Goal: Task Accomplishment & Management: Use online tool/utility

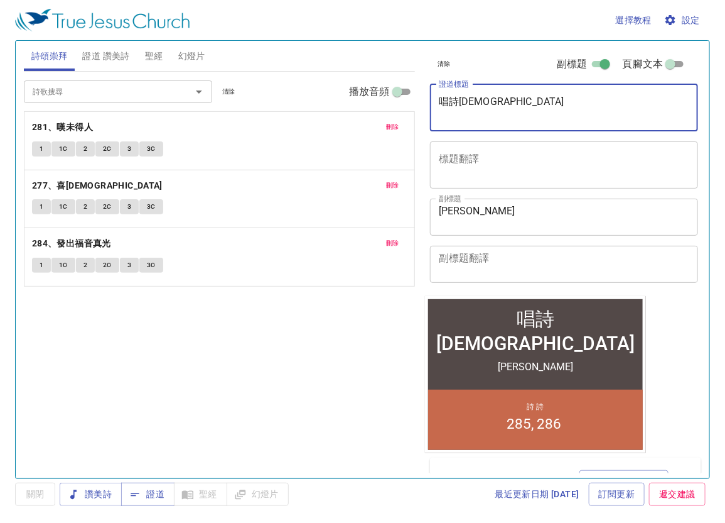
drag, startPoint x: 502, startPoint y: 106, endPoint x: 389, endPoint y: 125, distance: 114.7
click at [389, 125] on div "詩頌崇拜 證道 讚美詩 聖經 幻燈片 詩歌搜尋 詩歌搜尋 清除 播放音頻 刪除 281、嘆未得人 1 1C 2 2C 3 3C 刪除 277、喜傳福音 1 1…" at bounding box center [363, 254] width 688 height 437
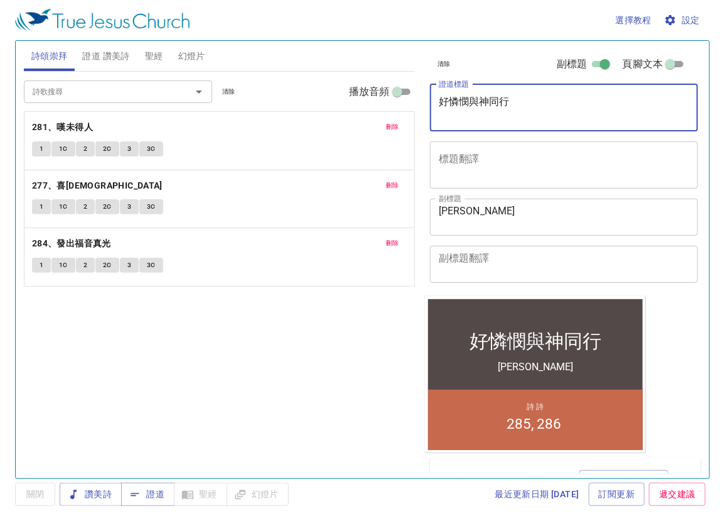
type textarea "好憐憫與神同行"
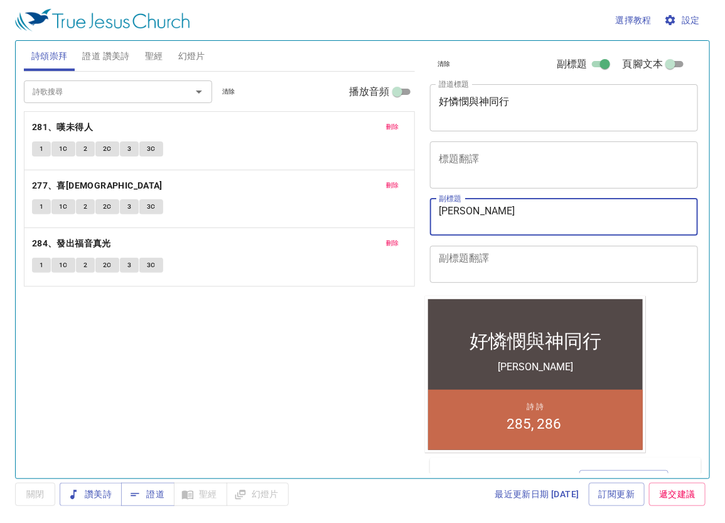
drag, startPoint x: 501, startPoint y: 207, endPoint x: 423, endPoint y: 219, distance: 79.4
click at [423, 219] on div "清除 副標題 頁腳文本 證道標題 好憐憫與神同行 x 證道標題 標題翻譯 x 標題翻譯 副標題 曾彥澄 弟兄 x 副標題 副標題翻譯 x 副標題翻譯 頁腳文本…" at bounding box center [563, 254] width 286 height 437
paste textarea "高一玟 傳道"
type textarea "高一玟 傳道"
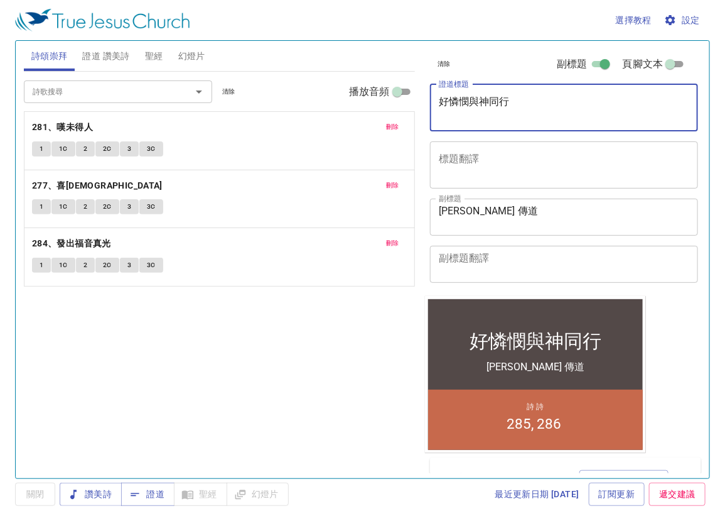
drag, startPoint x: 513, startPoint y: 103, endPoint x: 443, endPoint y: 105, distance: 69.7
click at [441, 107] on textarea "好憐憫與神同行" at bounding box center [564, 107] width 251 height 24
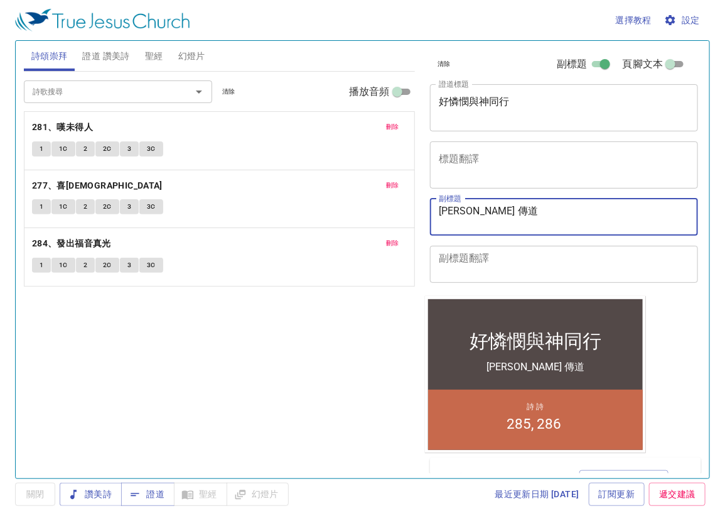
drag, startPoint x: 501, startPoint y: 205, endPoint x: 307, endPoint y: 208, distance: 194.1
click at [307, 208] on div "詩頌崇拜 證道 讚美詩 聖經 幻燈片 詩歌搜尋 詩歌搜尋 清除 播放音頻 刪除 281、嘆未得人 1 1C 2 2C 3 3C 刪除 277、喜傳福音 1 1…" at bounding box center [363, 254] width 688 height 437
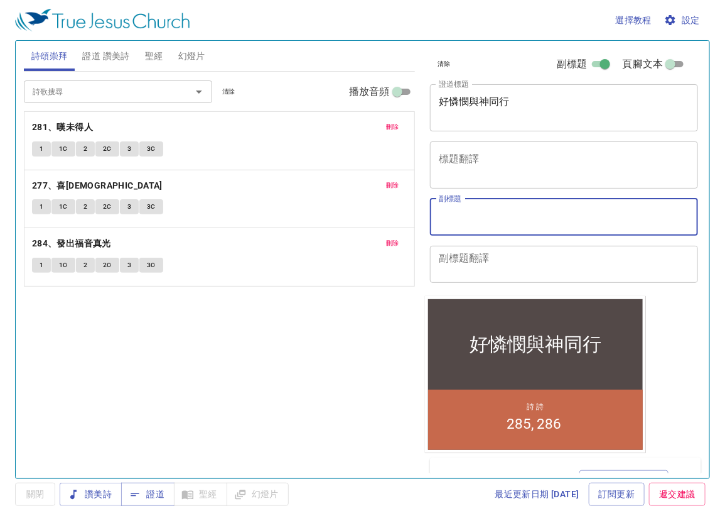
paste textarea "[PERSON_NAME] 弟兄"
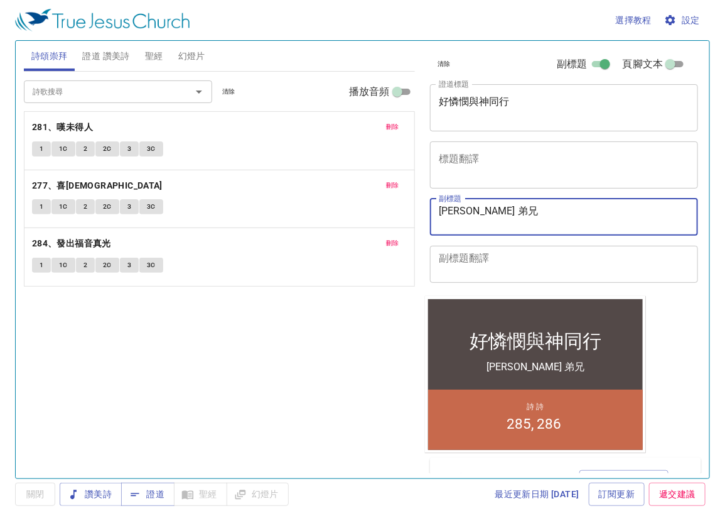
type textarea "[PERSON_NAME] 弟兄"
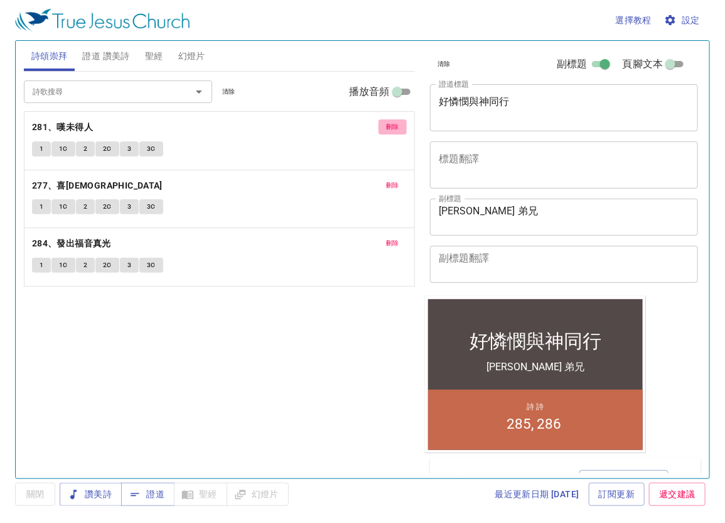
click at [384, 126] on button "刪除" at bounding box center [393, 126] width 28 height 15
click at [384, 178] on button "刪除" at bounding box center [393, 185] width 28 height 15
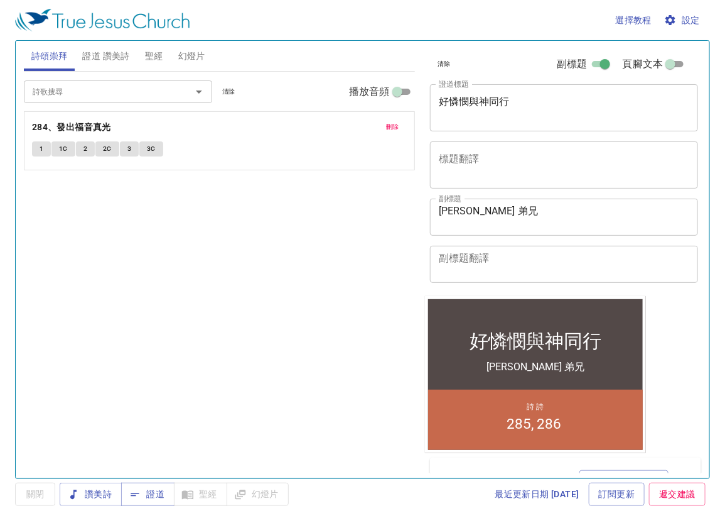
click at [384, 126] on button "刪除" at bounding box center [393, 126] width 28 height 15
click at [126, 92] on input "詩歌搜尋" at bounding box center [100, 91] width 144 height 14
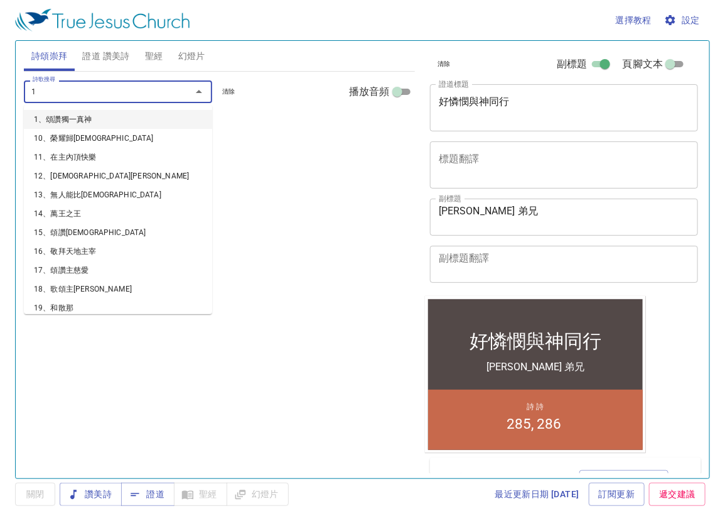
type input "18"
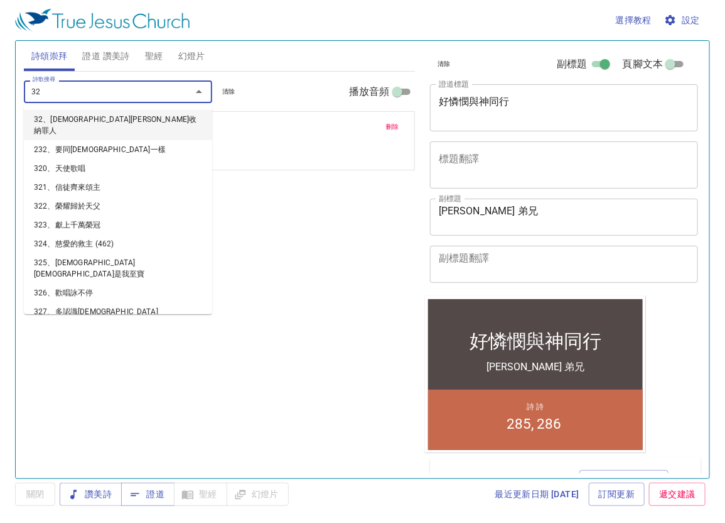
type input "320"
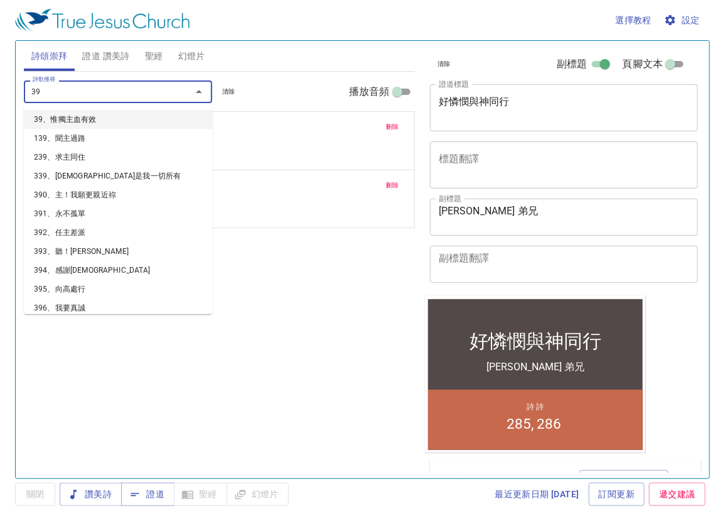
type input "393"
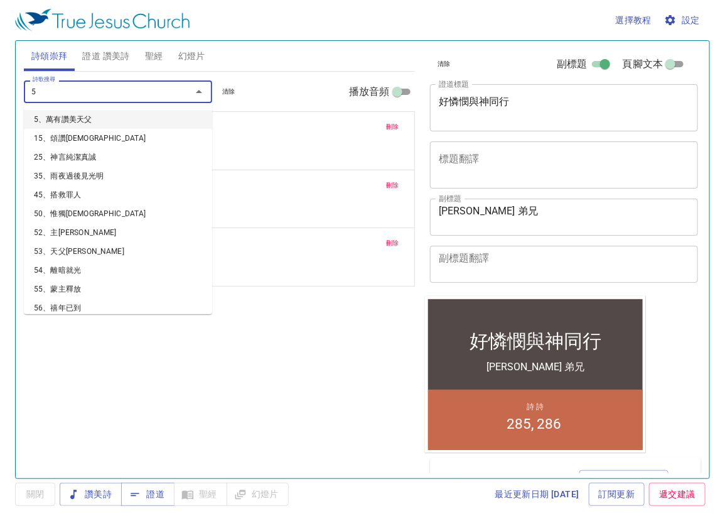
type input "59"
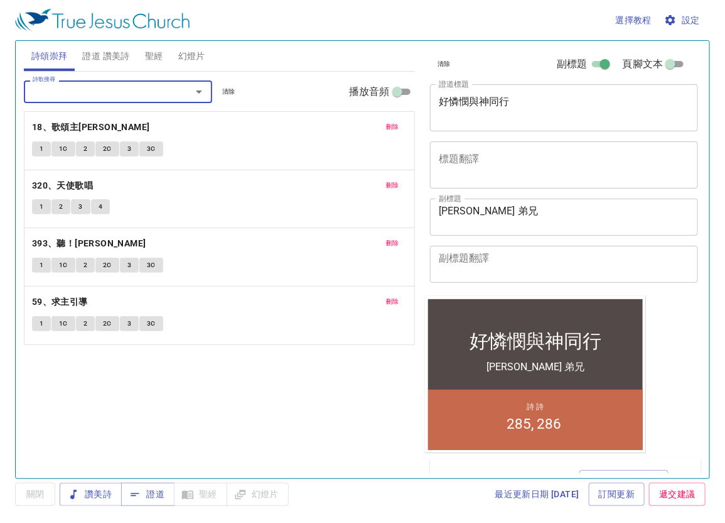
click at [104, 60] on span "證道 讚美詩" at bounding box center [105, 56] width 47 height 16
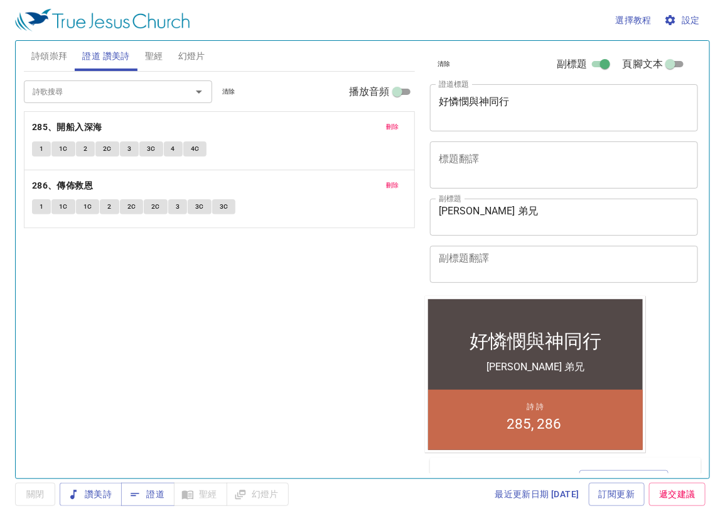
click at [393, 121] on span "刪除" at bounding box center [392, 126] width 13 height 11
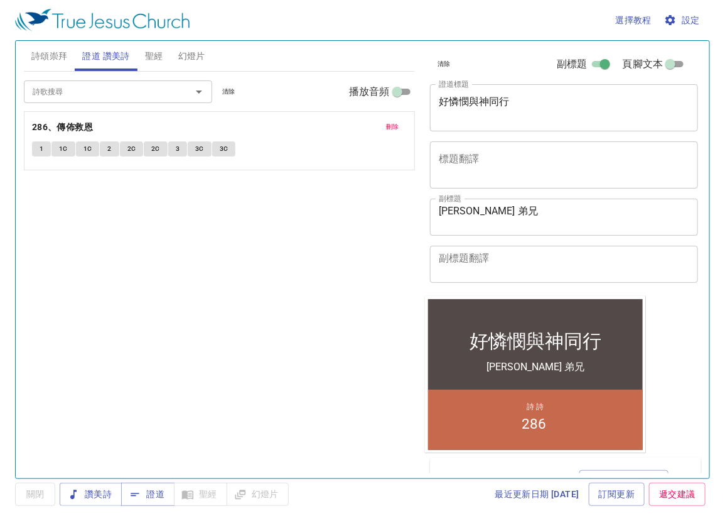
click at [393, 121] on span "刪除" at bounding box center [392, 126] width 13 height 11
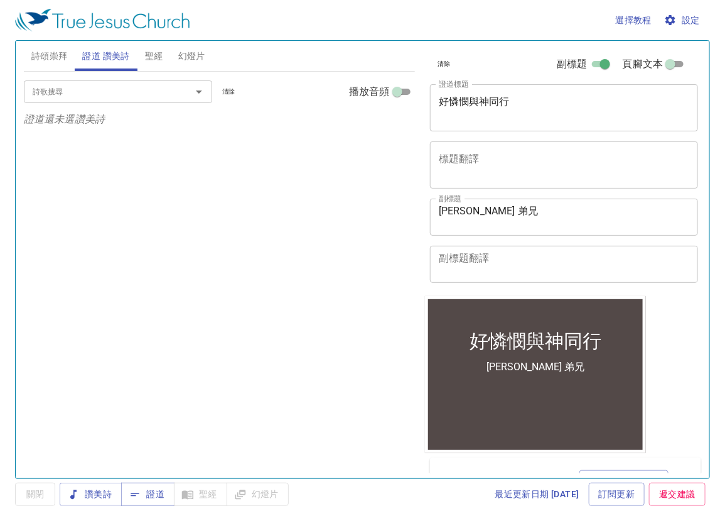
click at [165, 100] on div "詩歌搜尋" at bounding box center [118, 91] width 188 height 22
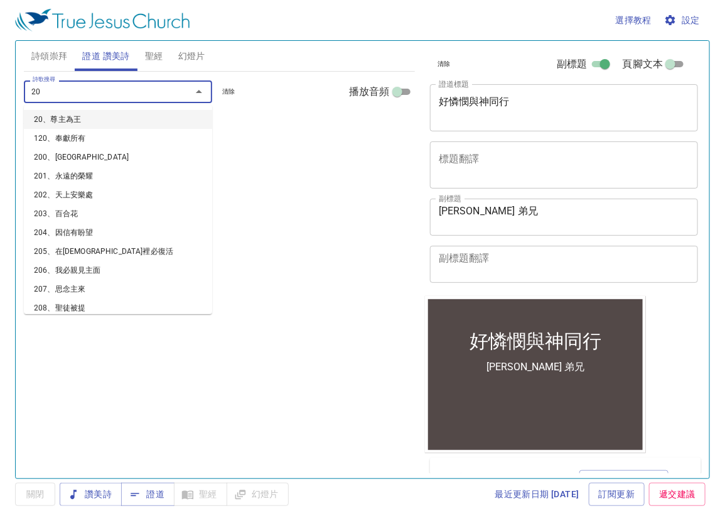
type input "201"
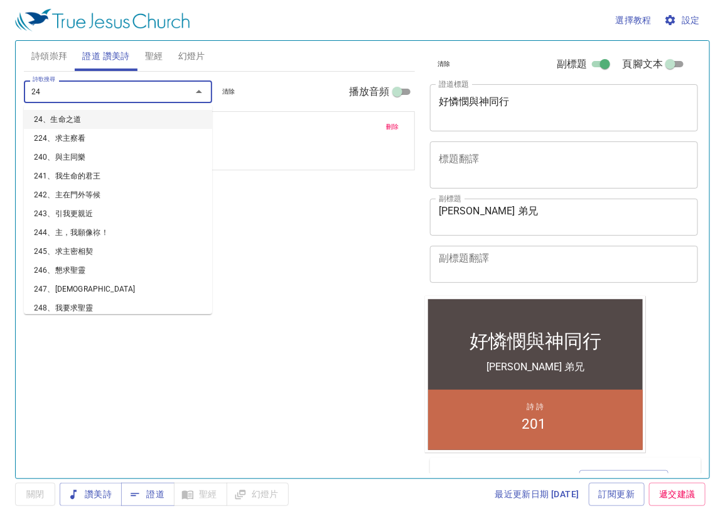
type input "245"
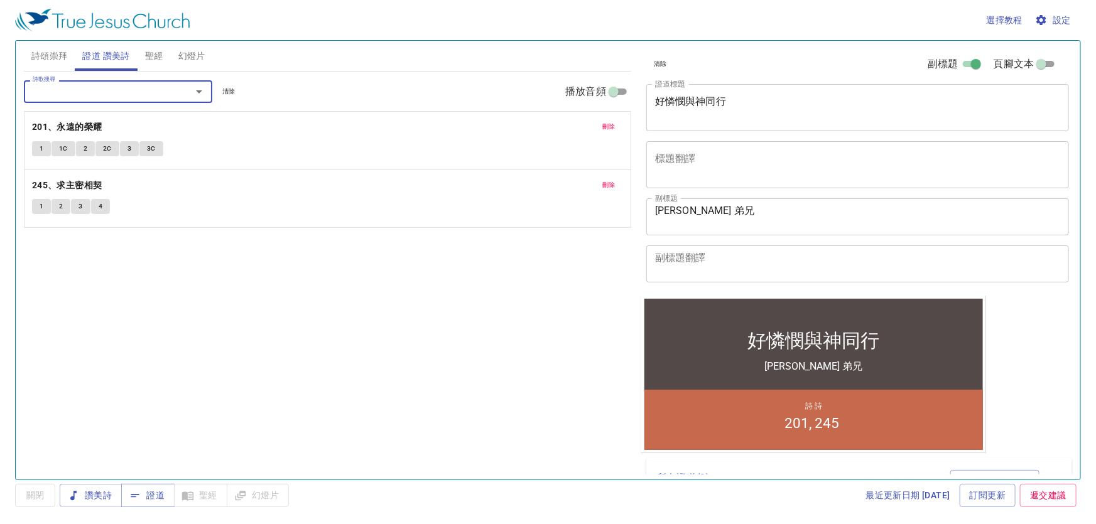
click at [59, 52] on span "詩頌崇拜" at bounding box center [49, 56] width 36 height 16
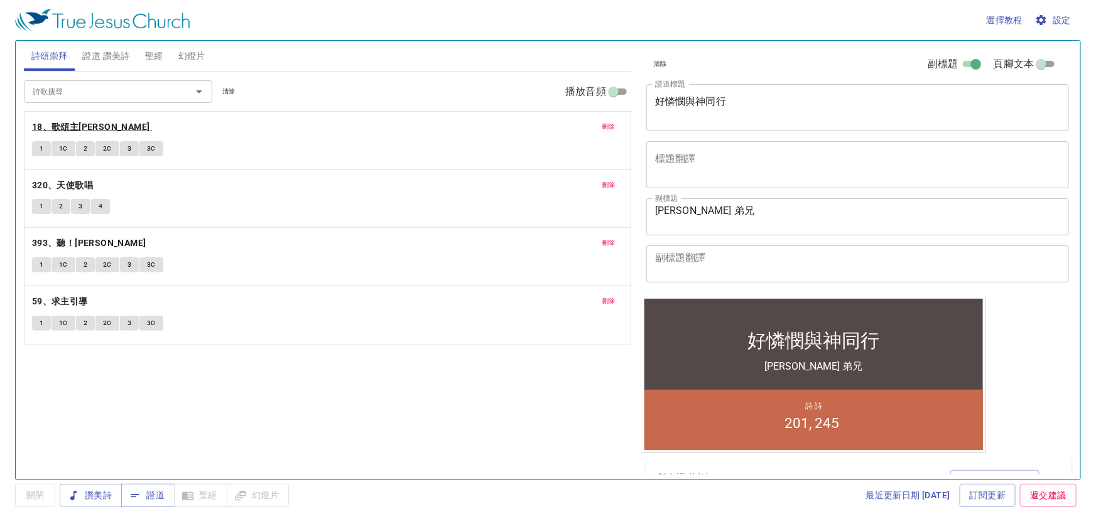
click at [65, 122] on b "18、歌頌主恩" at bounding box center [91, 127] width 118 height 16
click at [63, 126] on b "18、歌頌主恩" at bounding box center [91, 127] width 118 height 16
click at [74, 132] on b "18、歌頌主[PERSON_NAME]" at bounding box center [91, 127] width 118 height 16
click at [1055, 16] on span "設定" at bounding box center [1054, 21] width 33 height 16
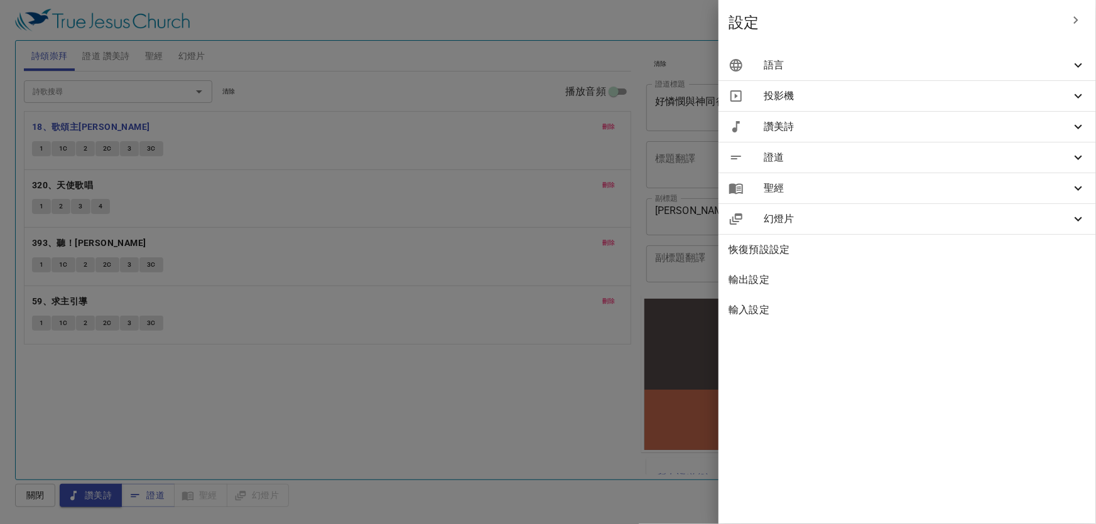
click at [905, 73] on div "語言" at bounding box center [907, 65] width 377 height 30
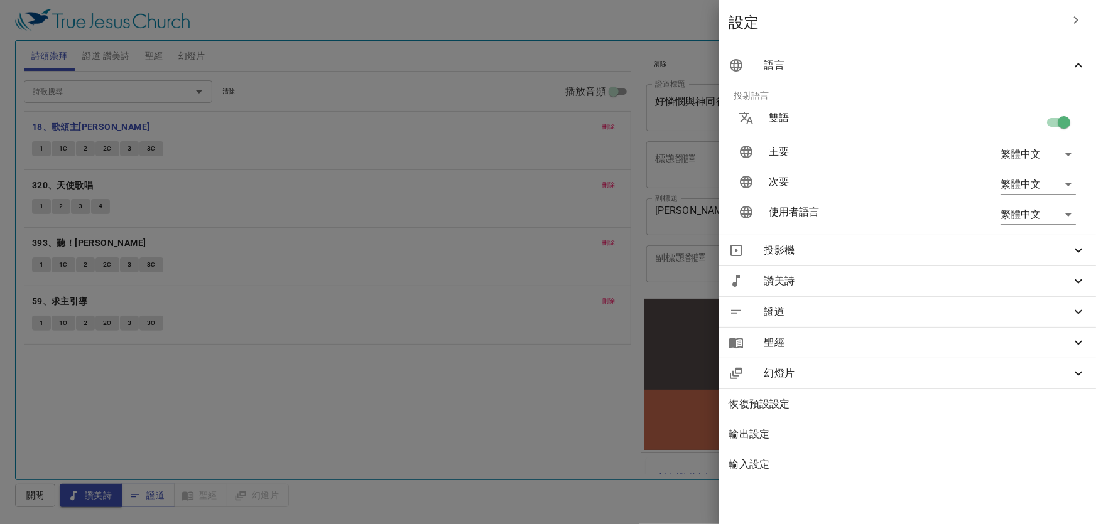
click at [1050, 121] on input "checkbox" at bounding box center [1064, 125] width 72 height 24
checkbox input "false"
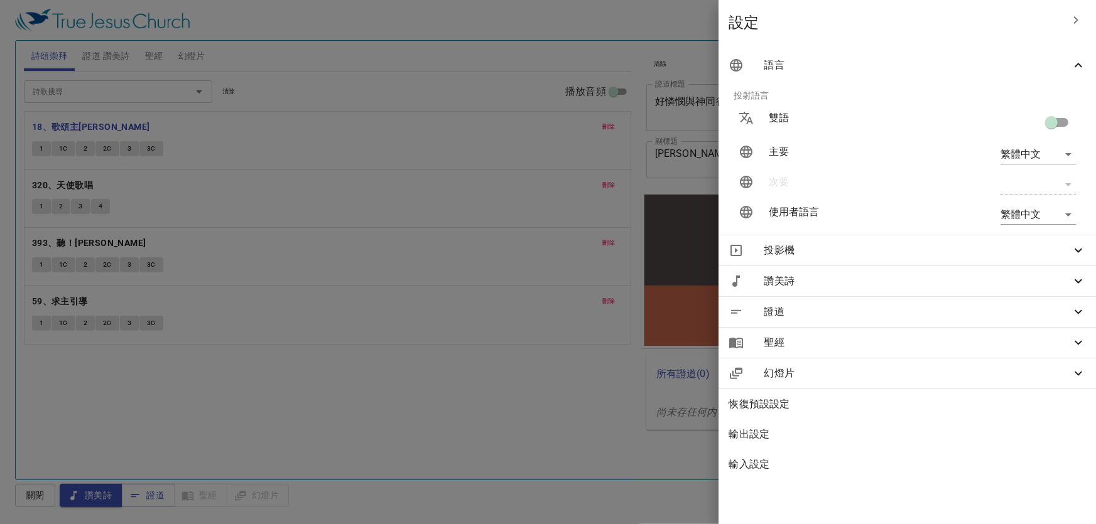
click at [545, 349] on div at bounding box center [548, 262] width 1096 height 524
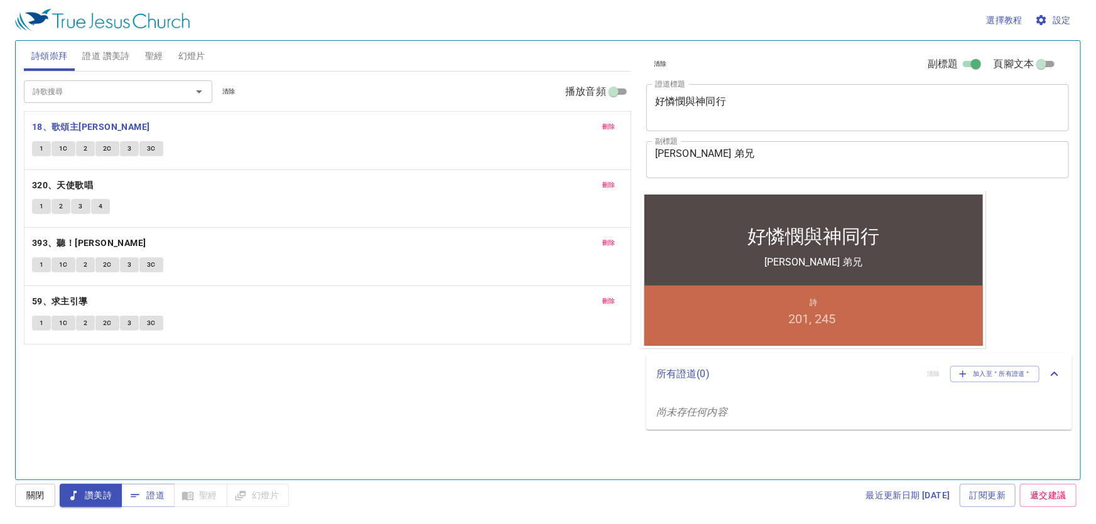
click at [86, 145] on span "2" at bounding box center [86, 148] width 4 height 11
click at [73, 181] on b "320、天使歌唱" at bounding box center [62, 186] width 61 height 16
click at [599, 122] on button "刪除" at bounding box center [609, 126] width 28 height 15
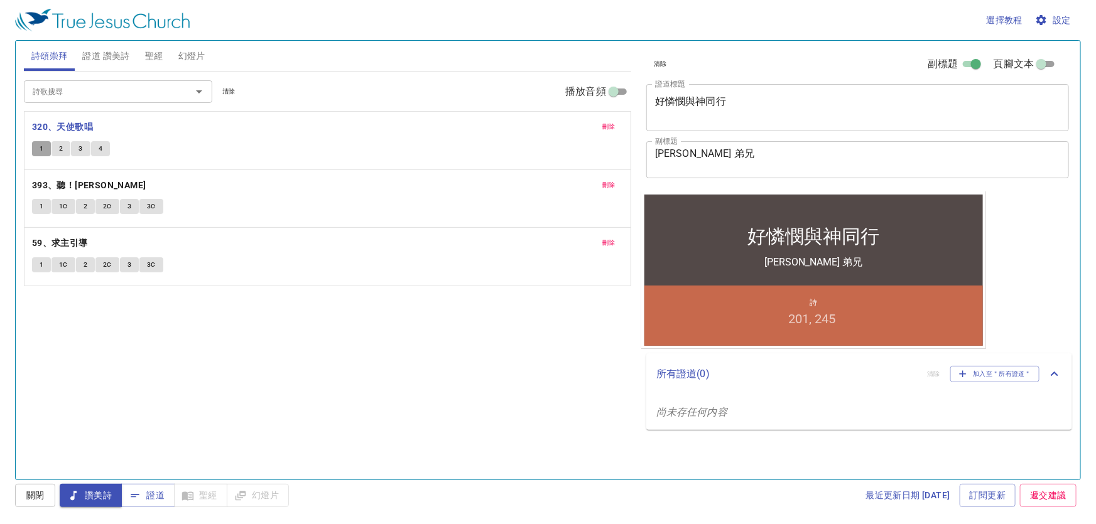
click at [43, 149] on button "1" at bounding box center [41, 148] width 19 height 15
click at [50, 192] on b "393、聽！[PERSON_NAME]" at bounding box center [89, 186] width 114 height 16
click at [124, 212] on button "3" at bounding box center [129, 206] width 19 height 15
click at [615, 126] on span "刪除" at bounding box center [608, 126] width 13 height 11
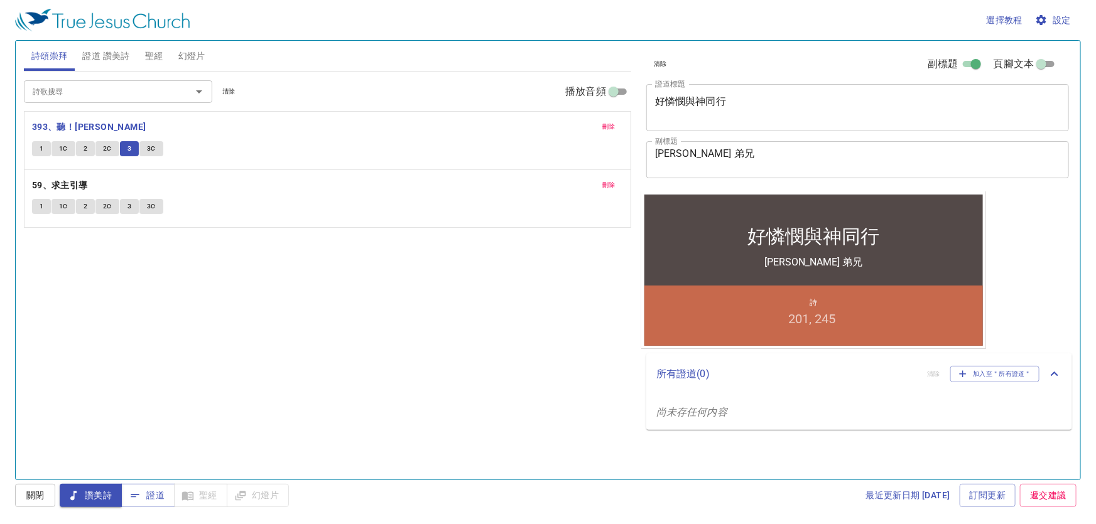
click at [119, 57] on span "證道 讚美詩" at bounding box center [105, 56] width 47 height 16
click at [153, 496] on span "證道" at bounding box center [147, 496] width 33 height 16
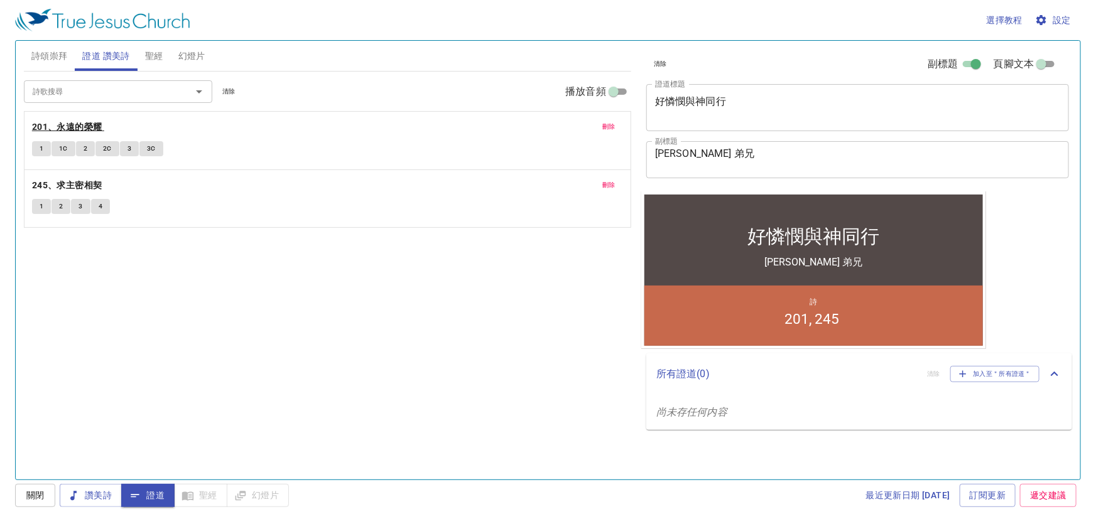
click at [57, 131] on b "201、永遠的榮耀" at bounding box center [67, 127] width 70 height 16
click at [78, 150] on button "2" at bounding box center [85, 148] width 19 height 15
click at [148, 491] on span "證道" at bounding box center [147, 496] width 33 height 16
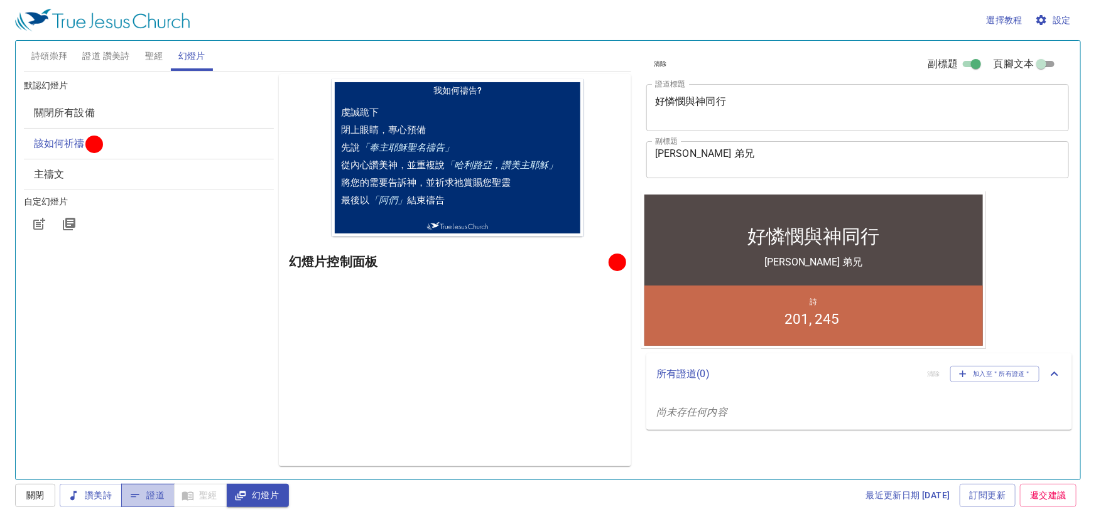
click at [160, 500] on span "證道" at bounding box center [147, 496] width 33 height 16
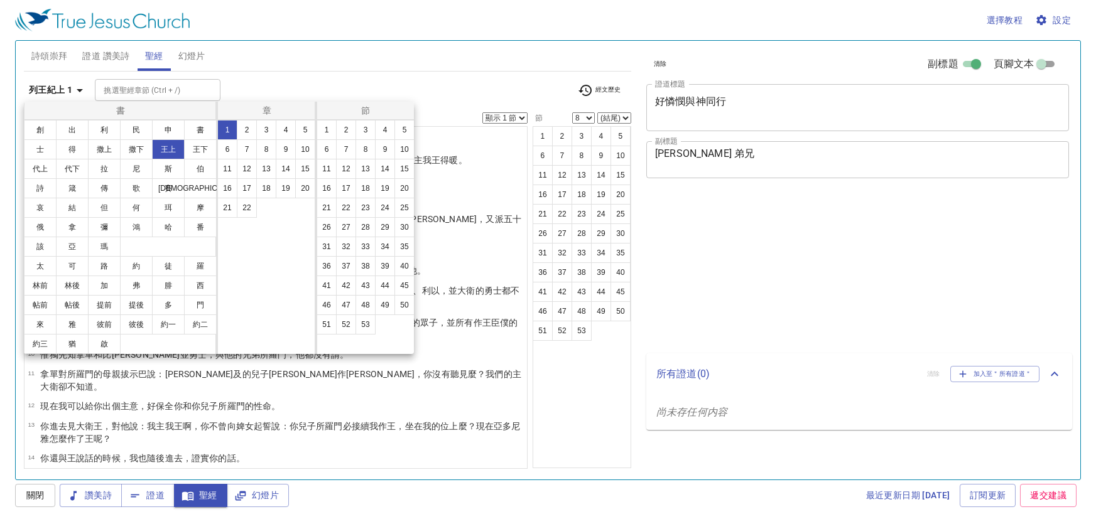
select select "8"
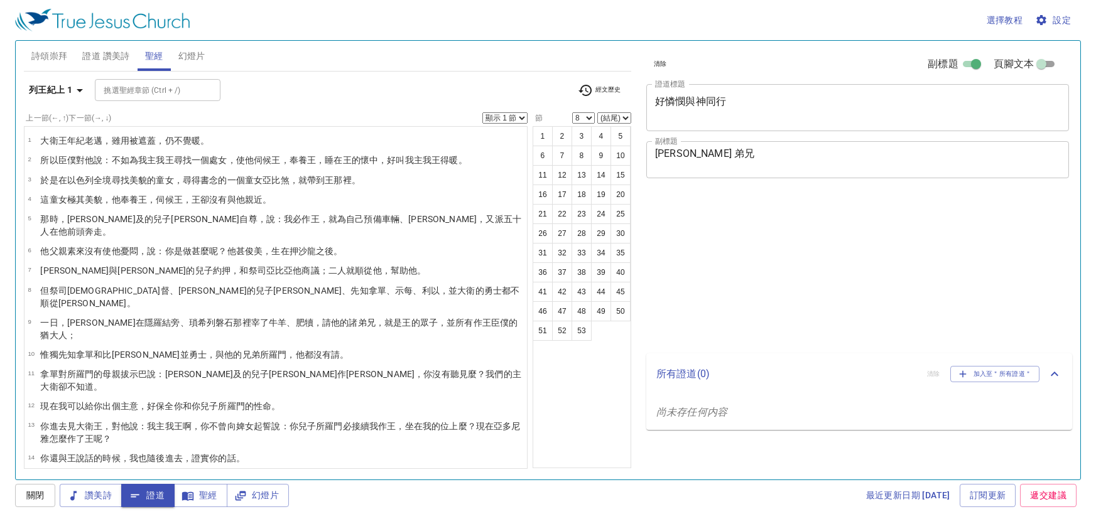
select select "8"
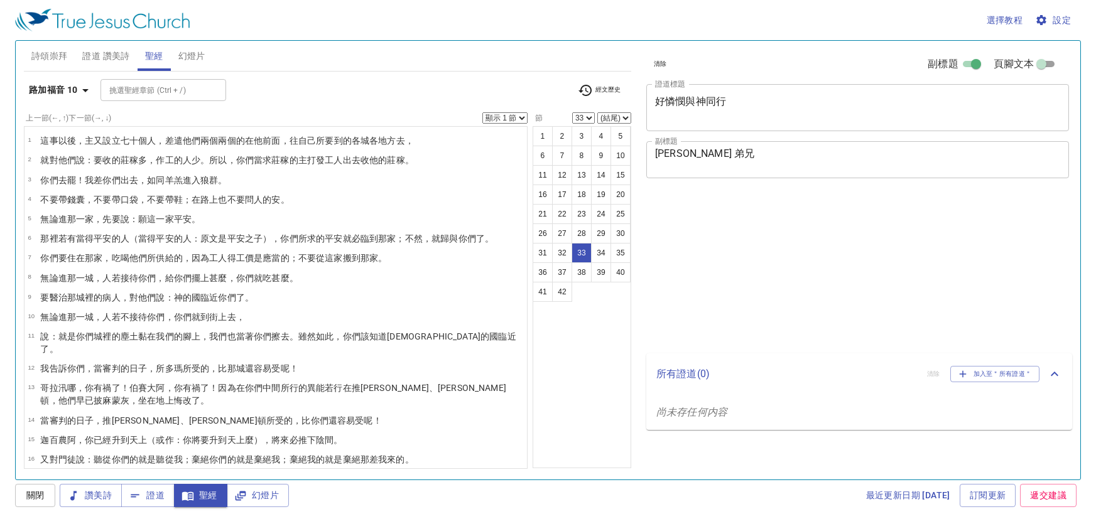
select select "33"
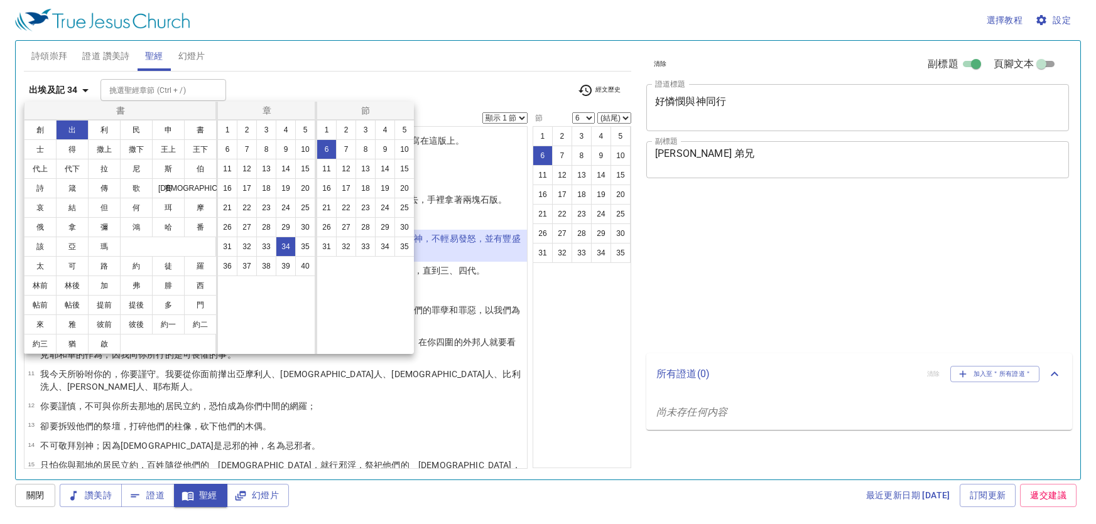
select select "6"
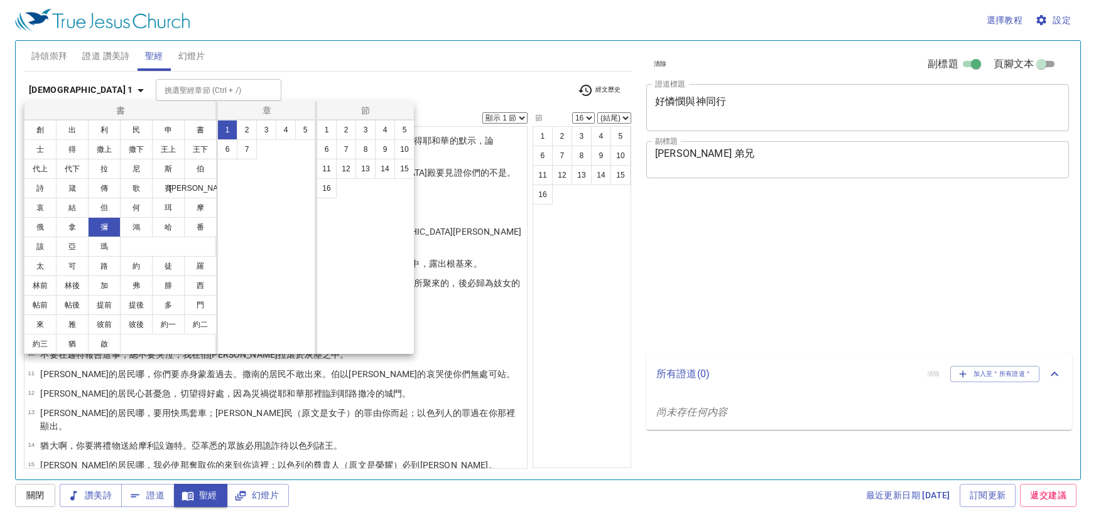
select select "16"
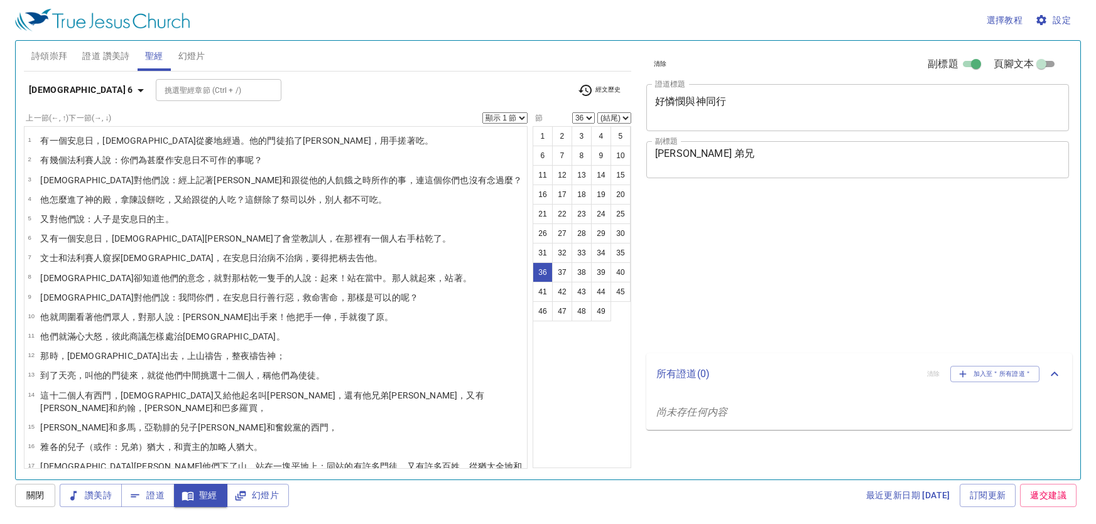
select select "36"
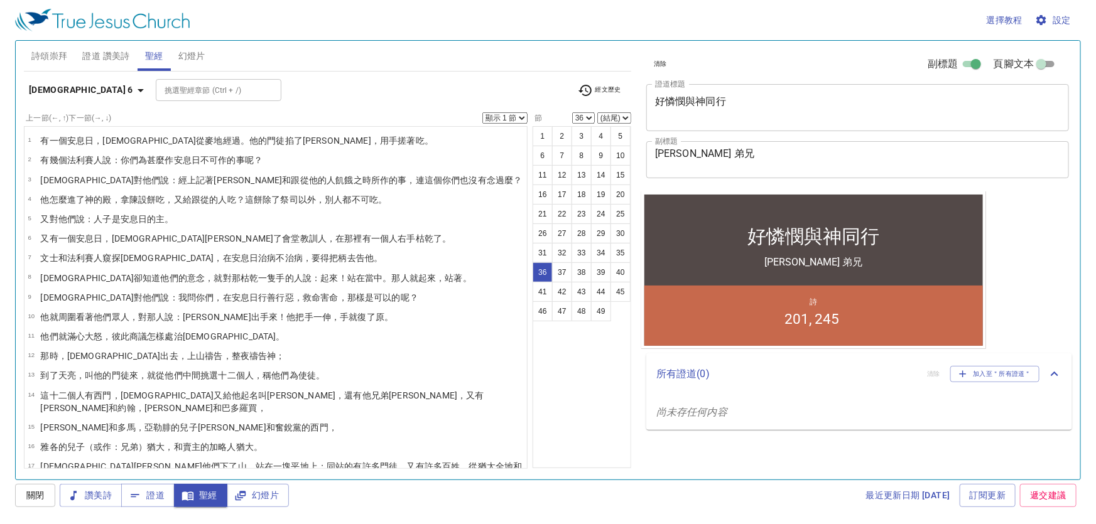
scroll to position [554, 0]
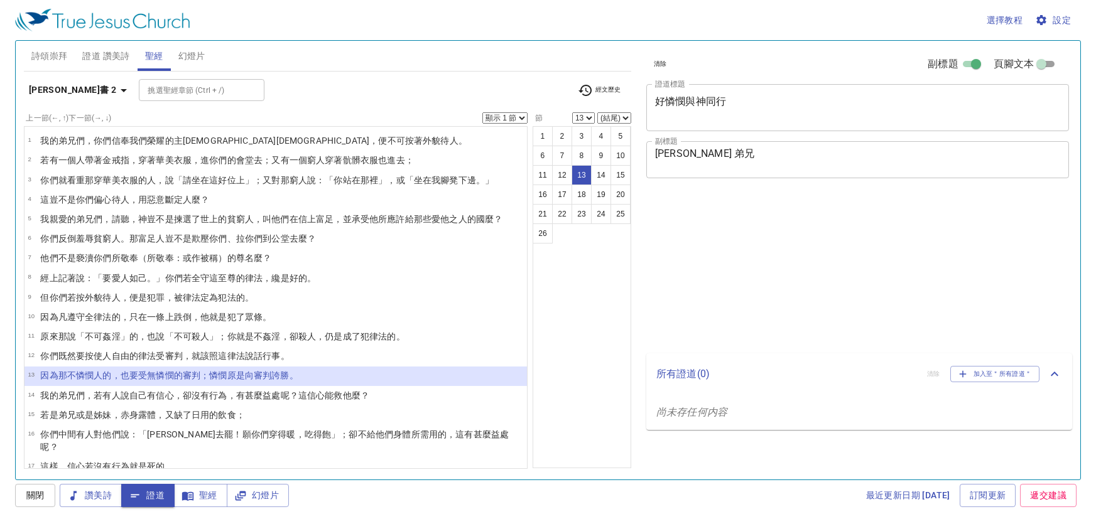
select select "13"
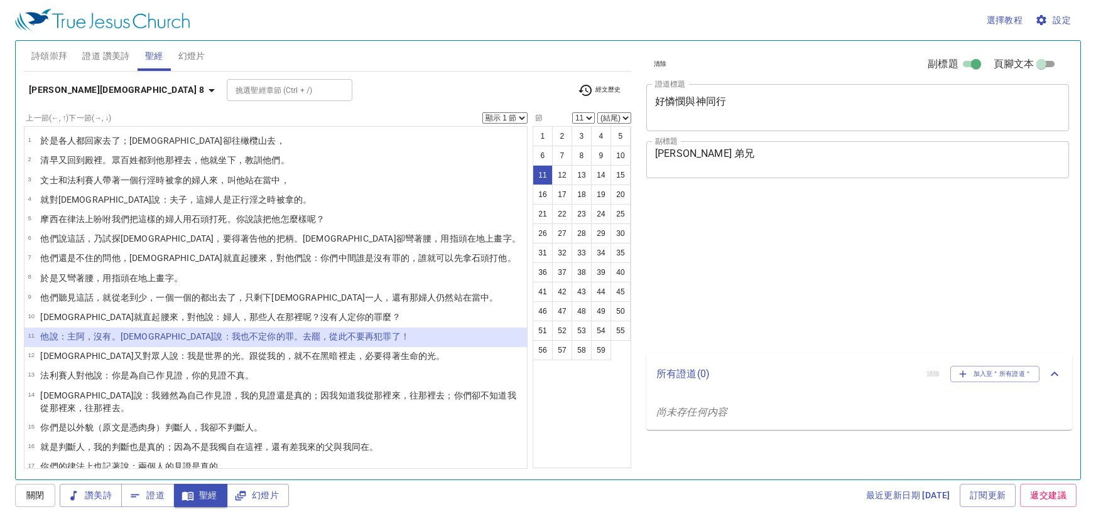
select select "11"
